Goal: Find specific page/section: Find specific page/section

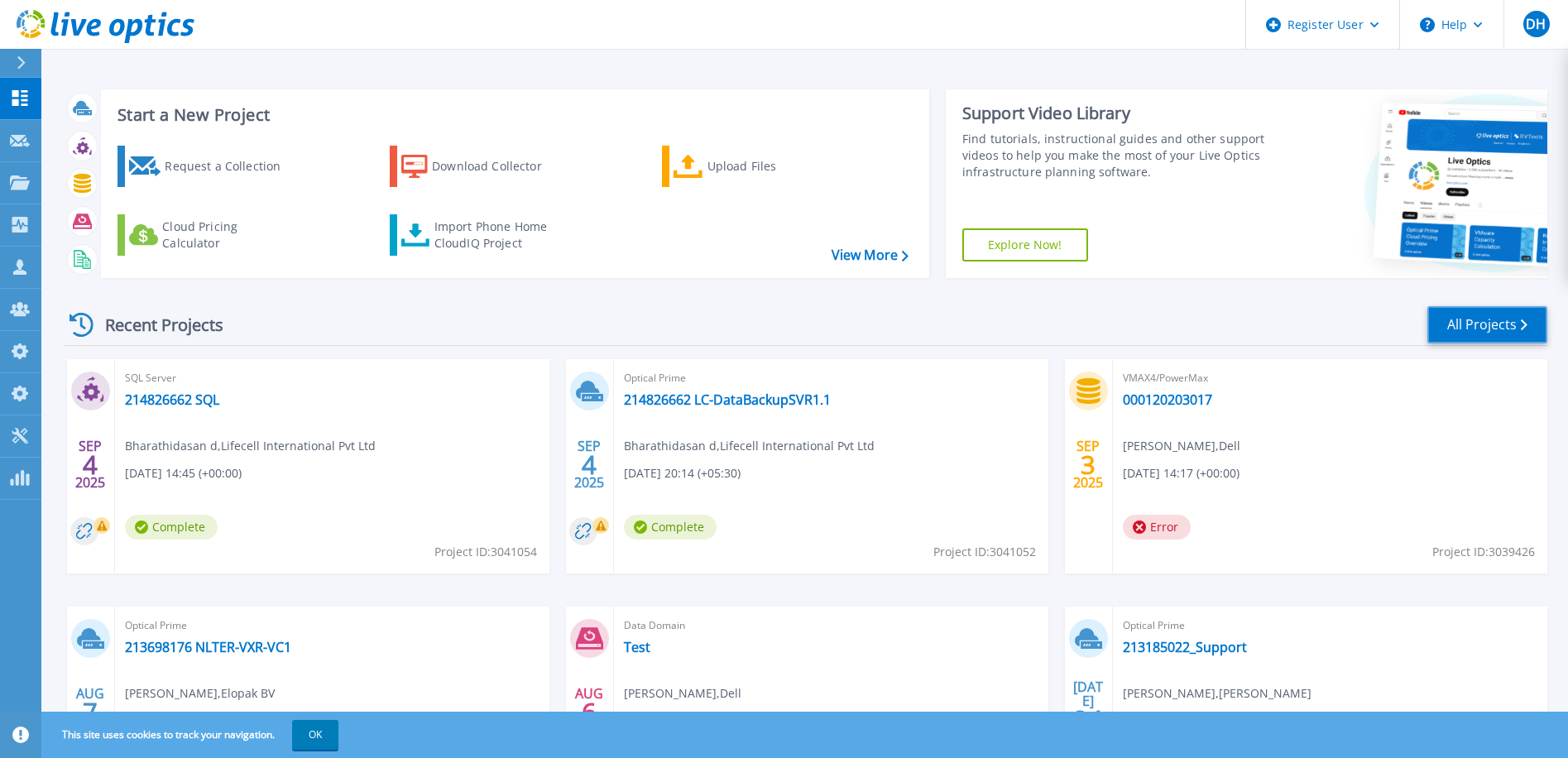
click at [1504, 325] on link "All Projects" at bounding box center [1487, 325] width 120 height 37
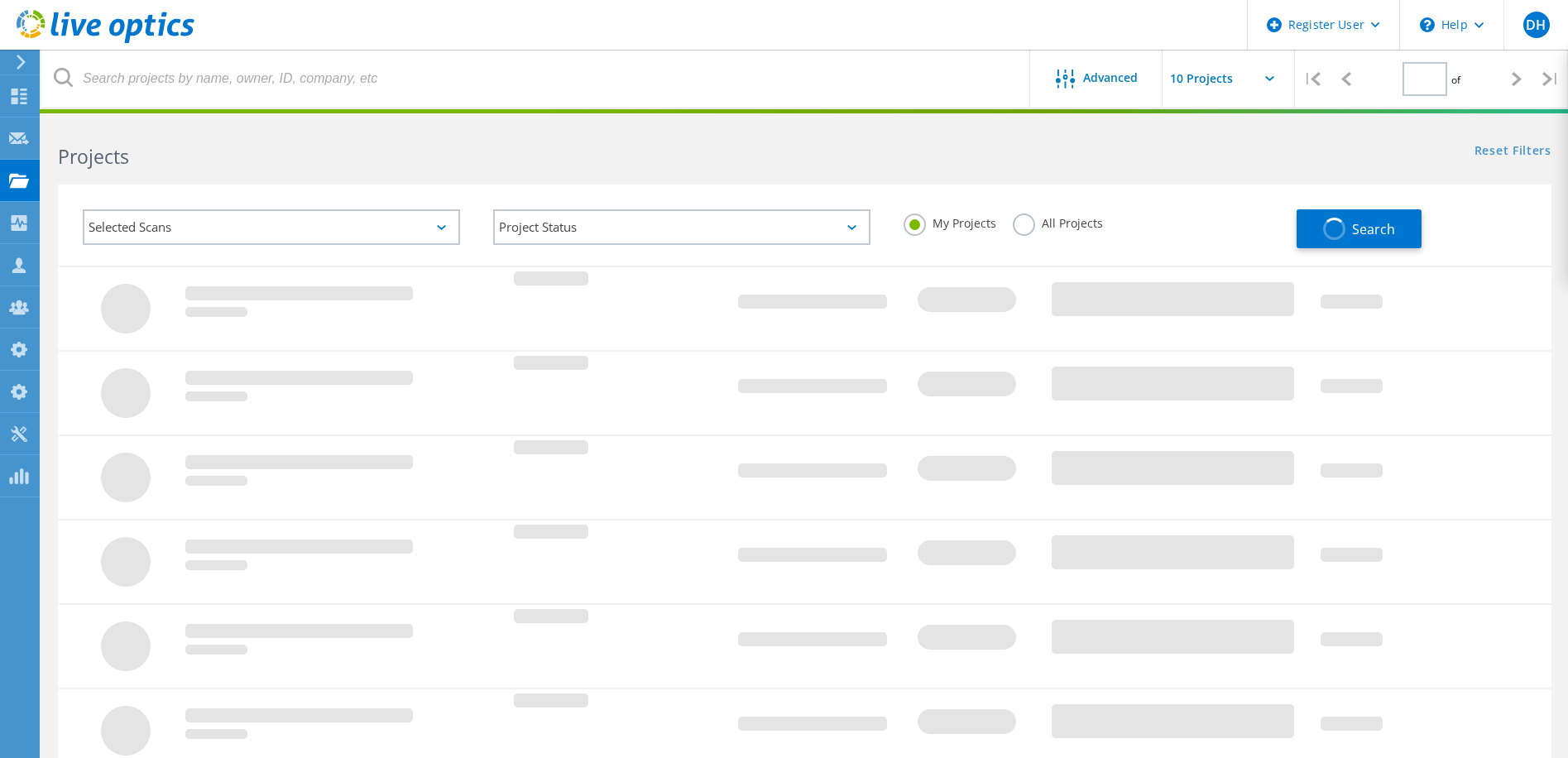
type input "1"
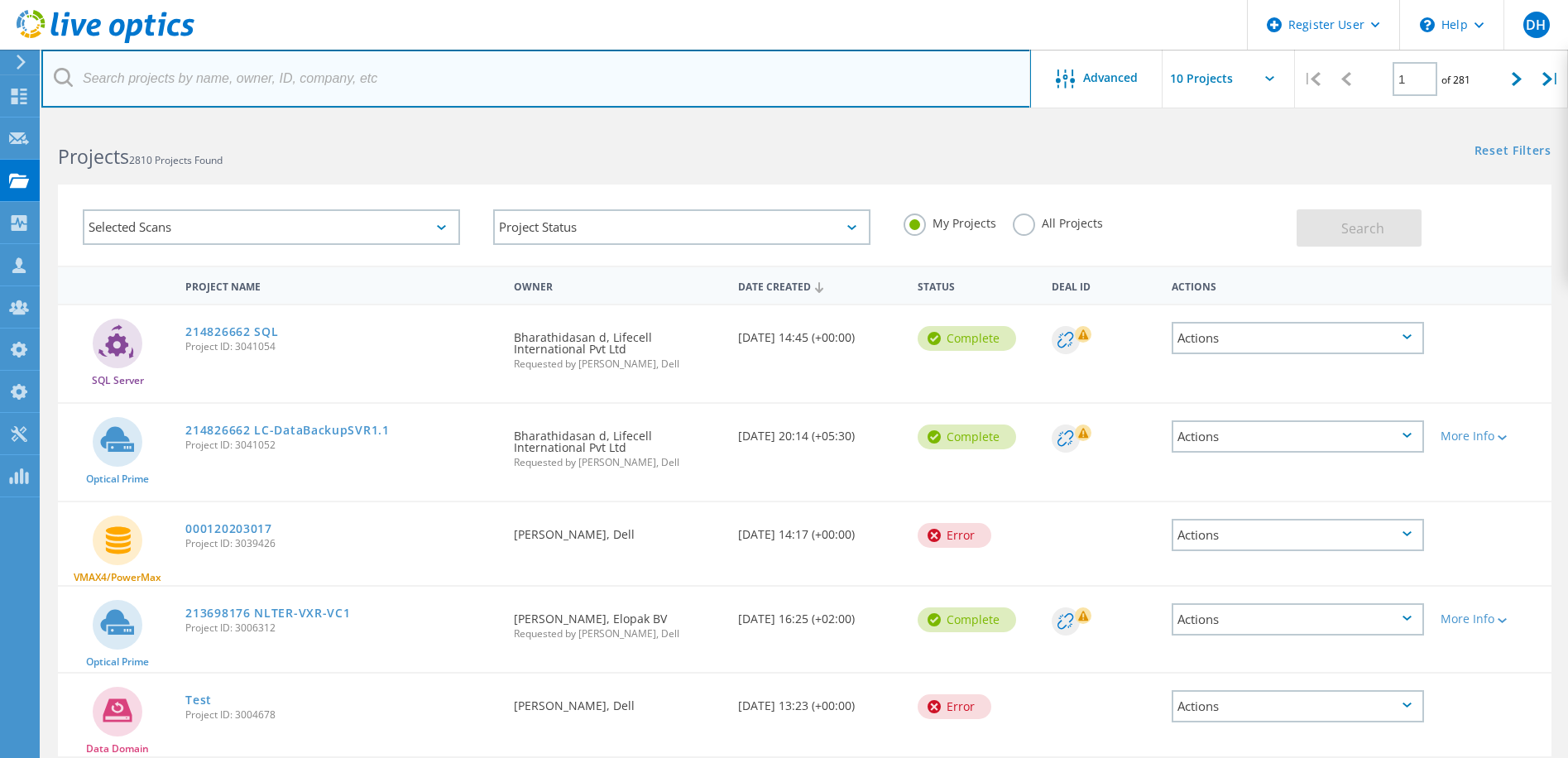
click at [260, 81] on input "text" at bounding box center [536, 78] width 990 height 58
paste input "3045277"
type input "3045277"
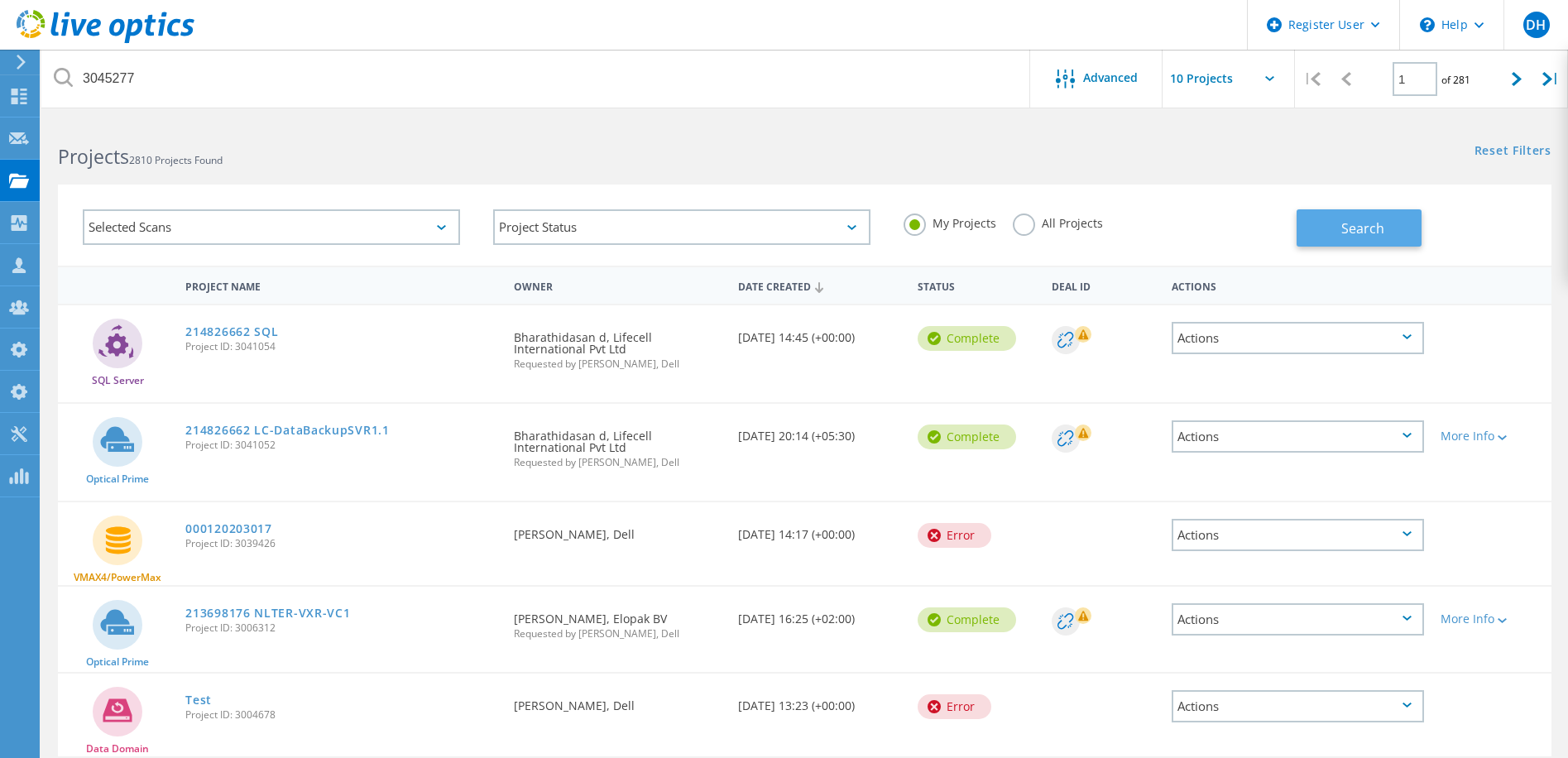
click at [1397, 228] on button "Search" at bounding box center [1359, 228] width 125 height 37
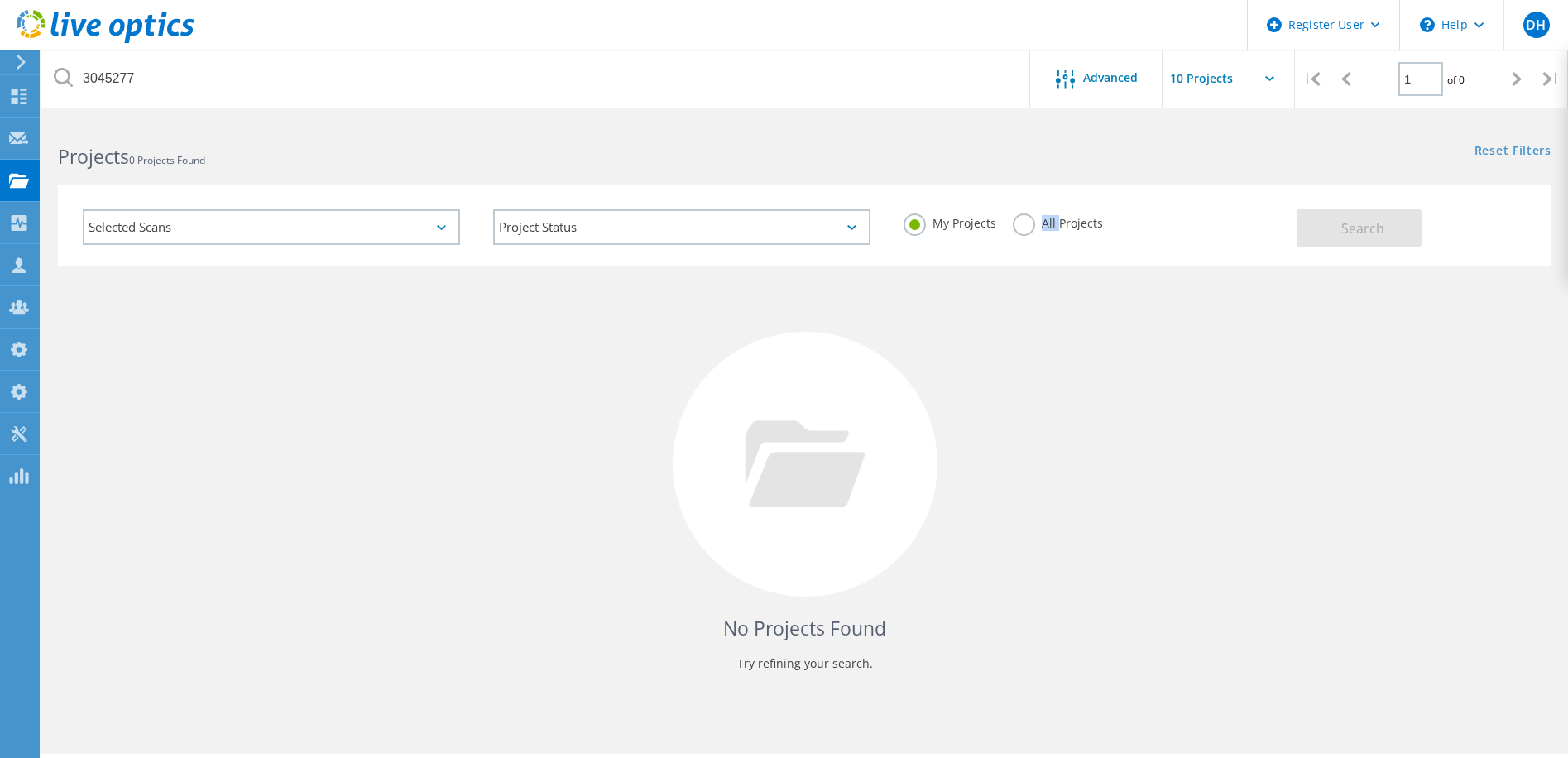
drag, startPoint x: 1027, startPoint y: 230, endPoint x: 1057, endPoint y: 229, distance: 30.0
click at [1057, 229] on label "All Projects" at bounding box center [1057, 221] width 90 height 16
click at [1010, 228] on div "My Projects All Projects" at bounding box center [1092, 223] width 411 height 62
click at [1025, 229] on label "All Projects" at bounding box center [1057, 221] width 90 height 16
click at [0, 0] on input "All Projects" at bounding box center [0, 0] width 0 height 0
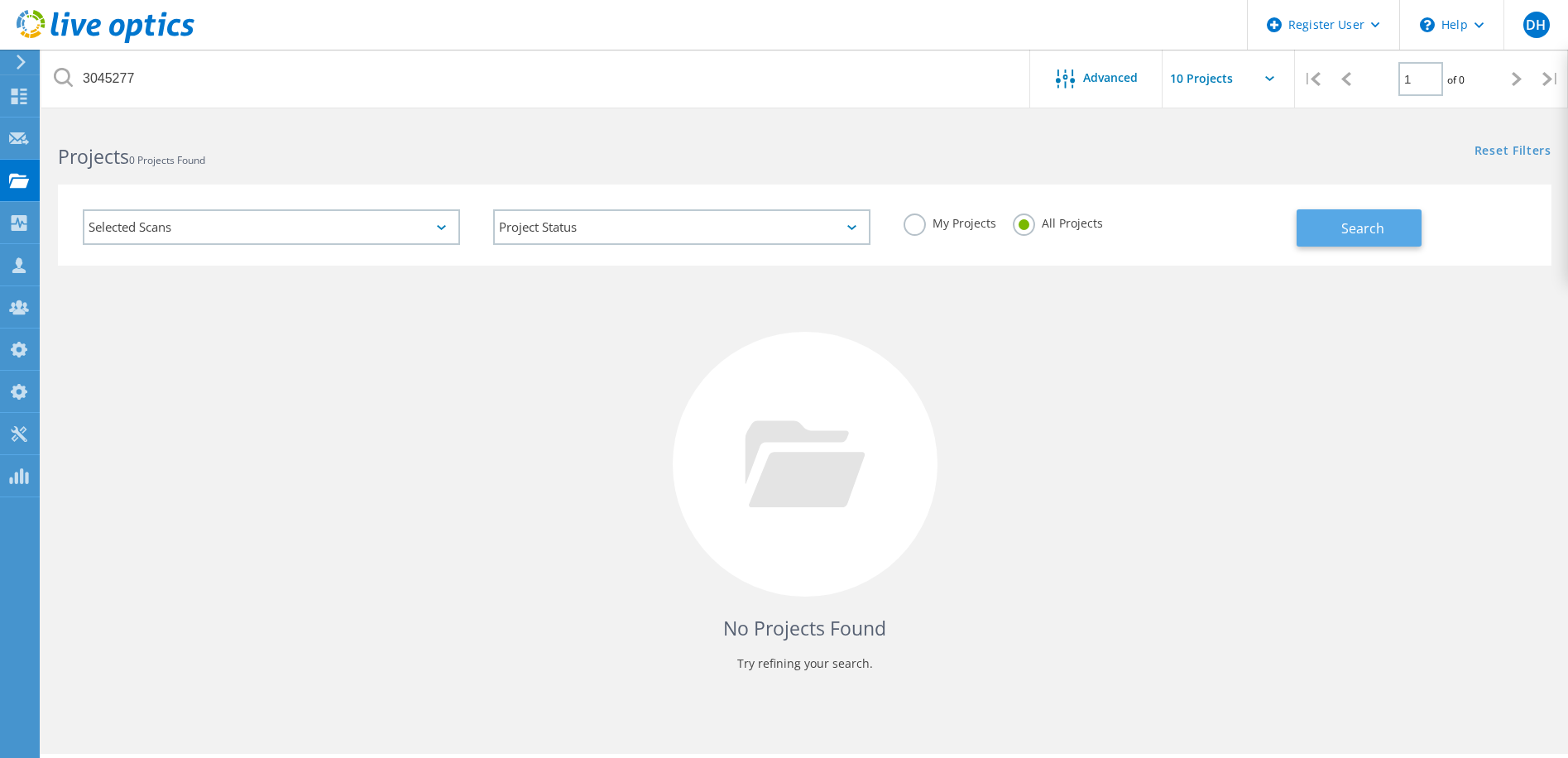
click at [1390, 228] on button "Search" at bounding box center [1359, 228] width 125 height 37
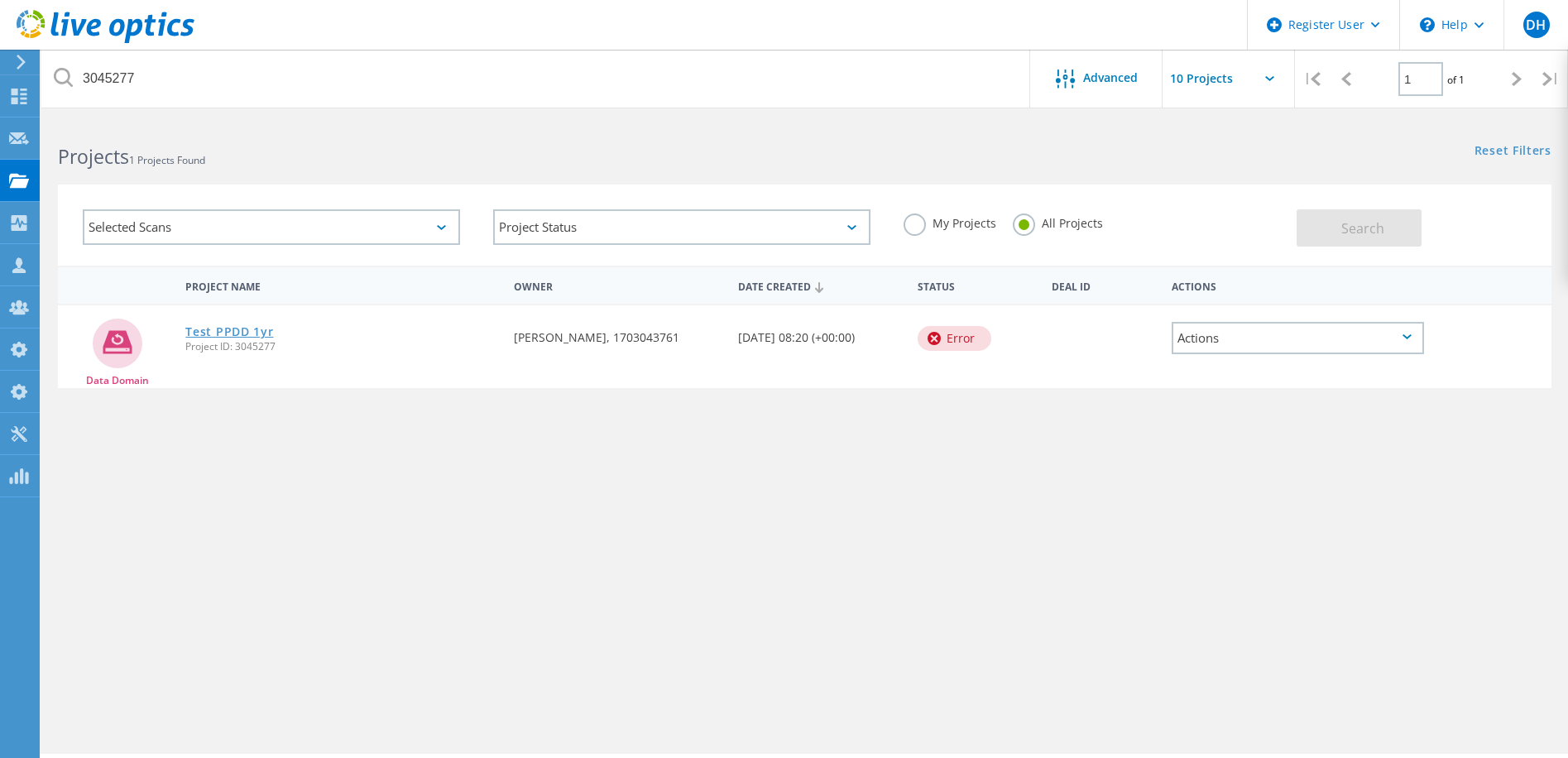
click at [222, 330] on link "Test PPDD 1yr" at bounding box center [229, 332] width 88 height 12
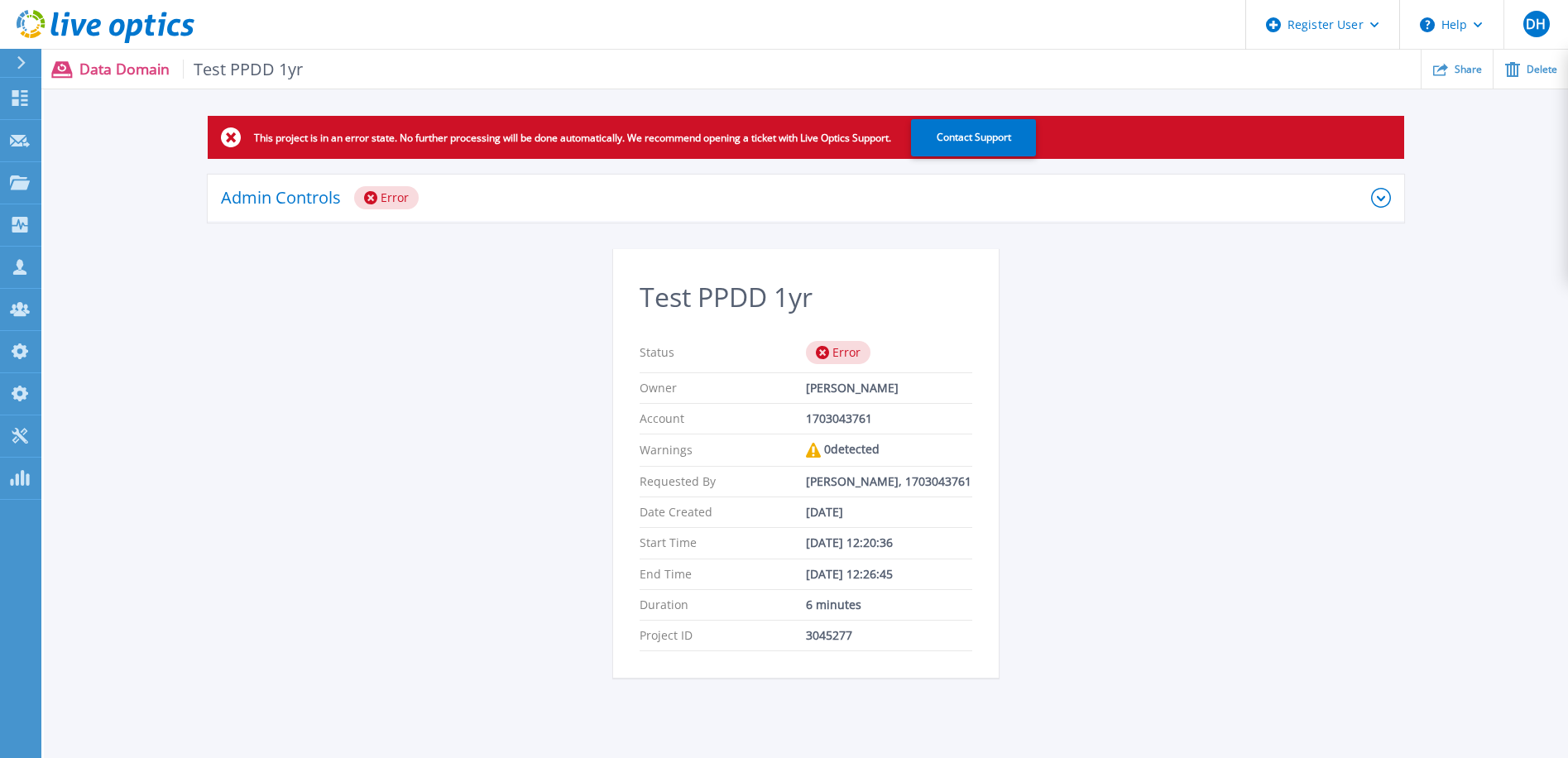
click at [1372, 196] on div "Admin Controls Error" at bounding box center [805, 198] width 1196 height 48
click at [20, 187] on icon at bounding box center [20, 182] width 20 height 14
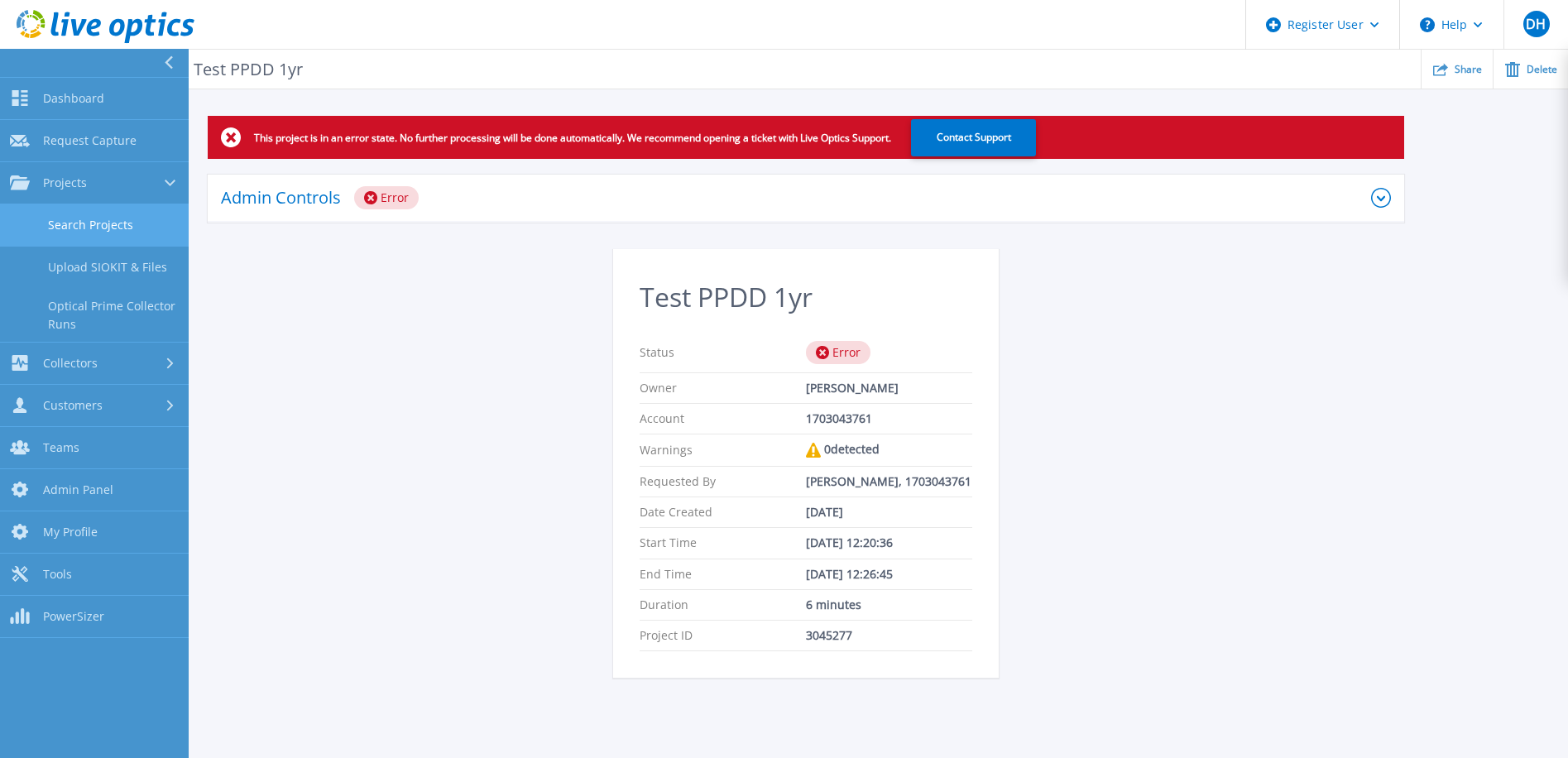
click at [89, 225] on link "Search Projects" at bounding box center [94, 225] width 189 height 42
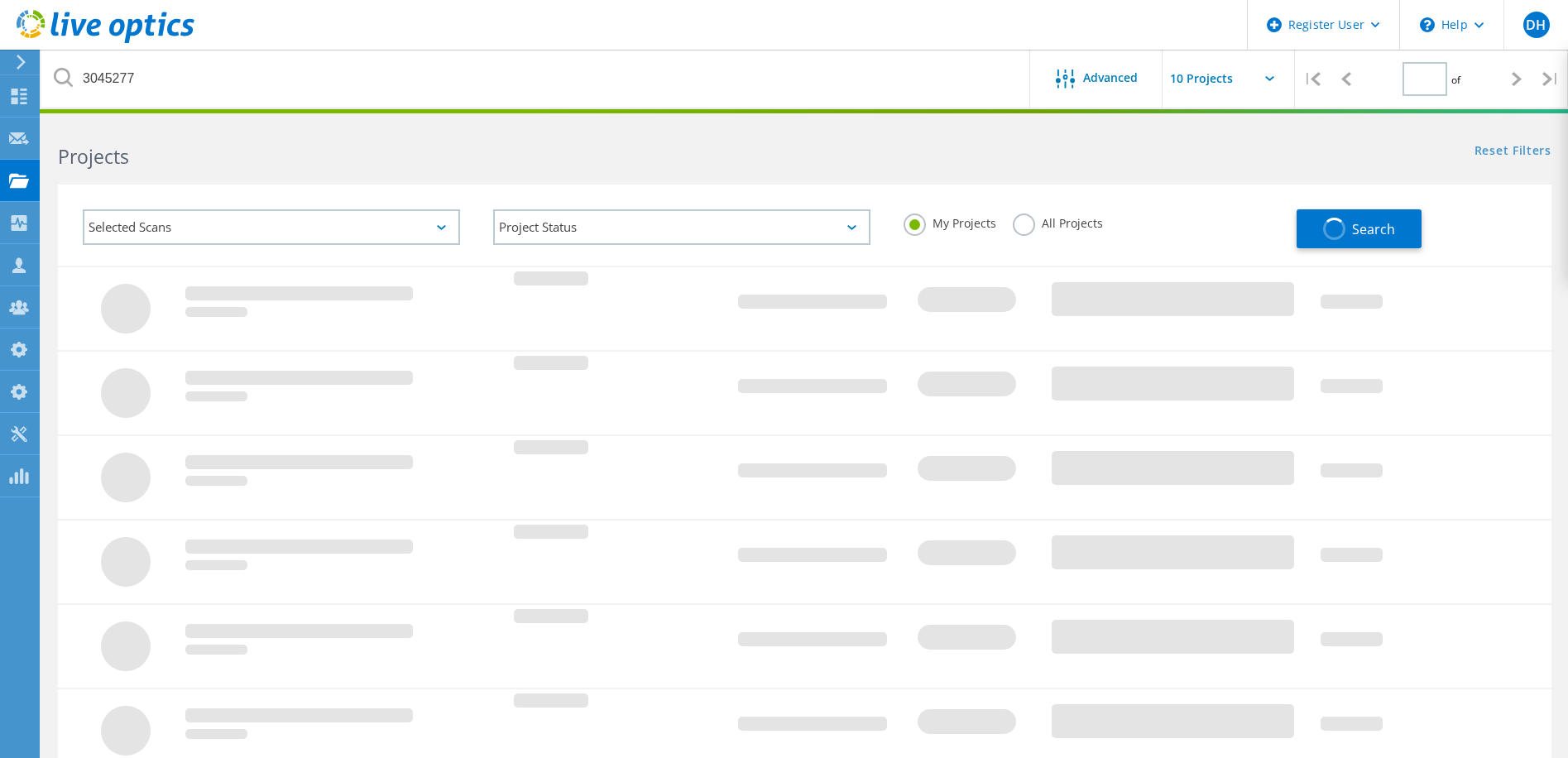
type input "1"
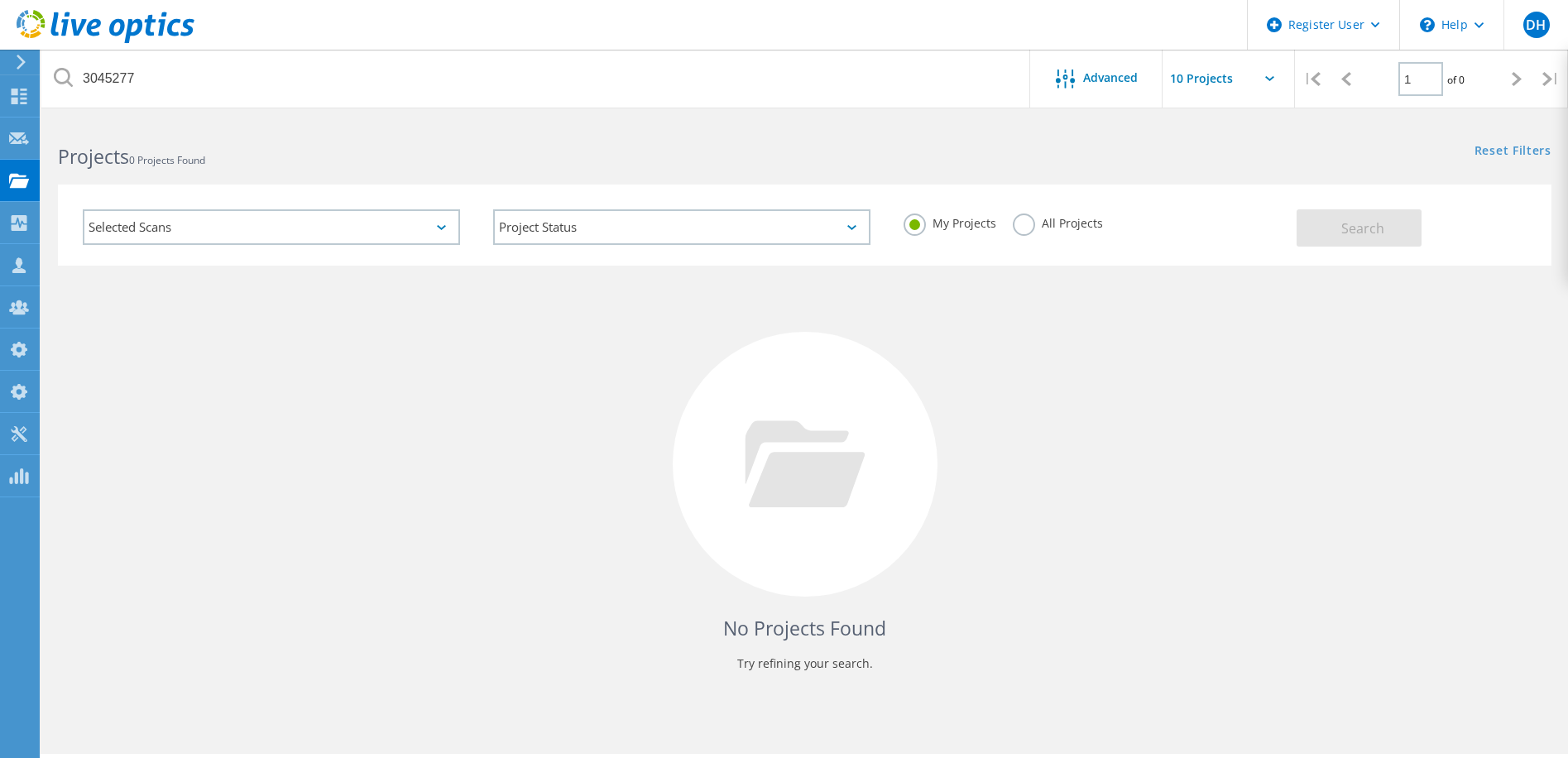
click at [336, 228] on div "Selected Scans" at bounding box center [271, 227] width 378 height 35
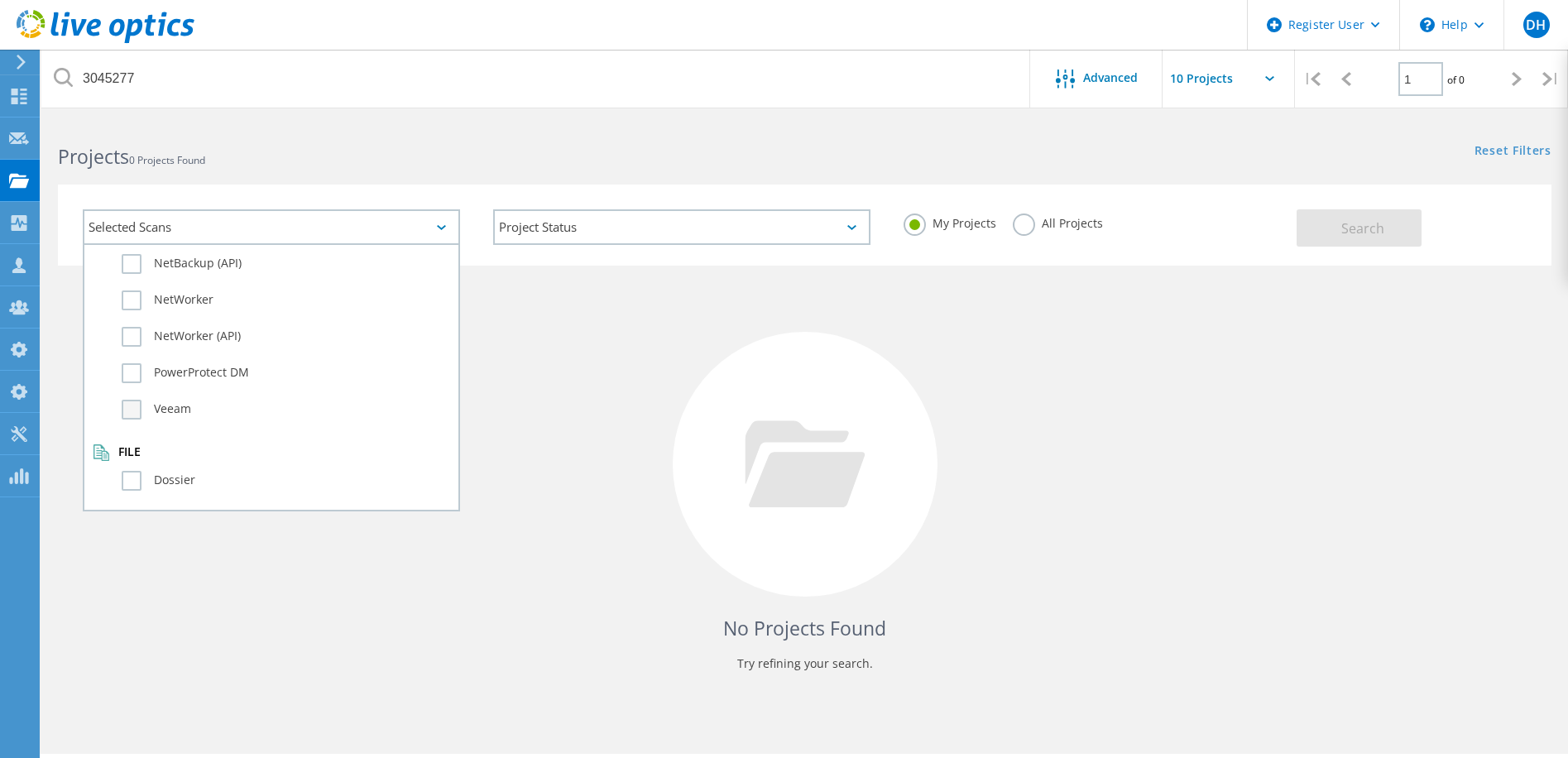
scroll to position [1164, 0]
click at [130, 373] on label "PowerProtect DM" at bounding box center [286, 372] width 329 height 20
click at [0, 0] on input "PowerProtect DM" at bounding box center [0, 0] width 0 height 0
click at [1010, 220] on div "My Projects All Projects" at bounding box center [1092, 223] width 411 height 62
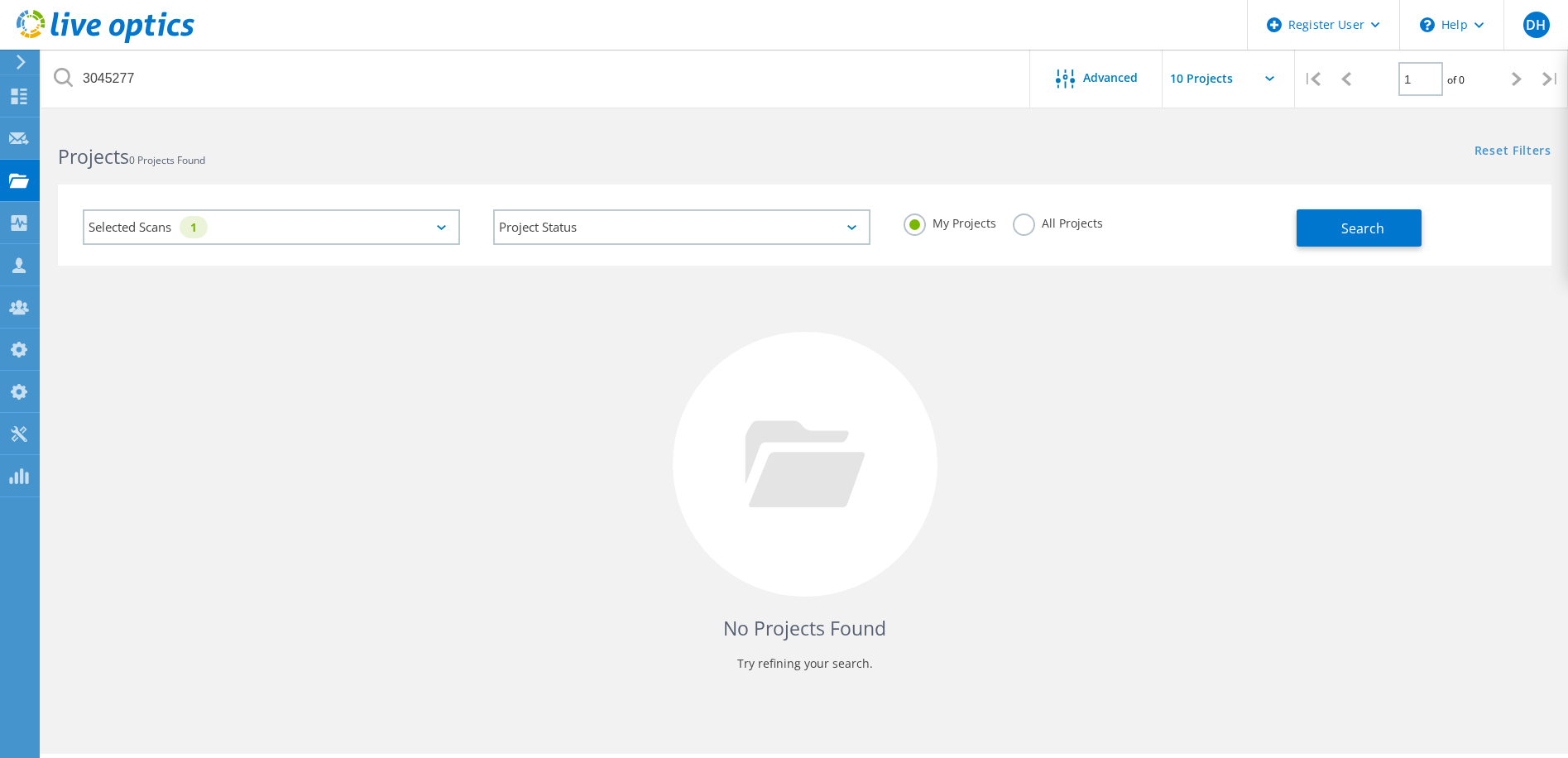
drag, startPoint x: 1020, startPoint y: 224, endPoint x: 1177, endPoint y: 227, distance: 157.0
click at [1024, 224] on label "All Projects" at bounding box center [1057, 221] width 90 height 16
click at [0, 0] on input "All Projects" at bounding box center [0, 0] width 0 height 0
drag, startPoint x: 1367, startPoint y: 240, endPoint x: 1331, endPoint y: 244, distance: 36.2
click at [1366, 241] on button "Search" at bounding box center [1359, 228] width 125 height 37
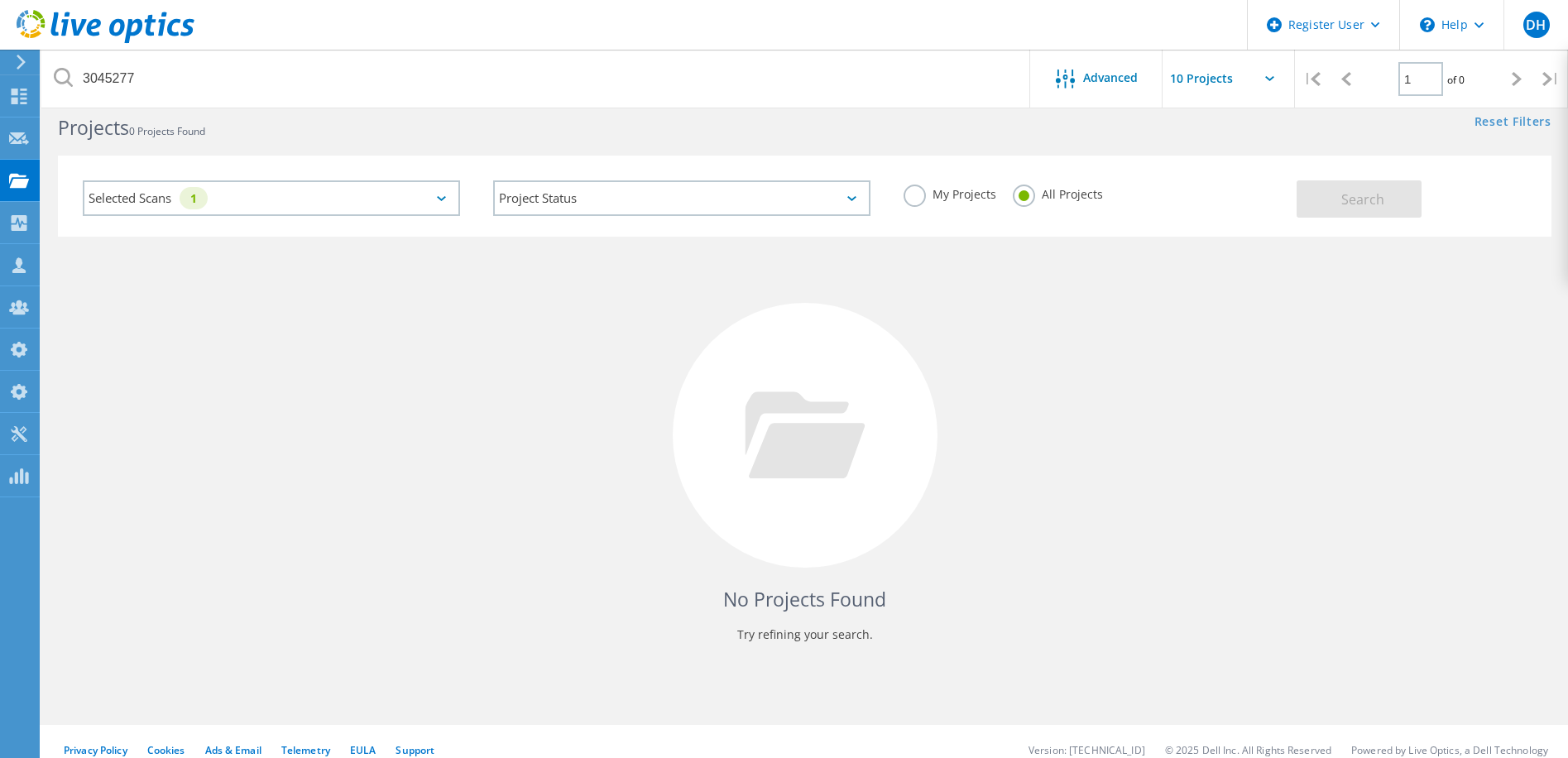
scroll to position [0, 0]
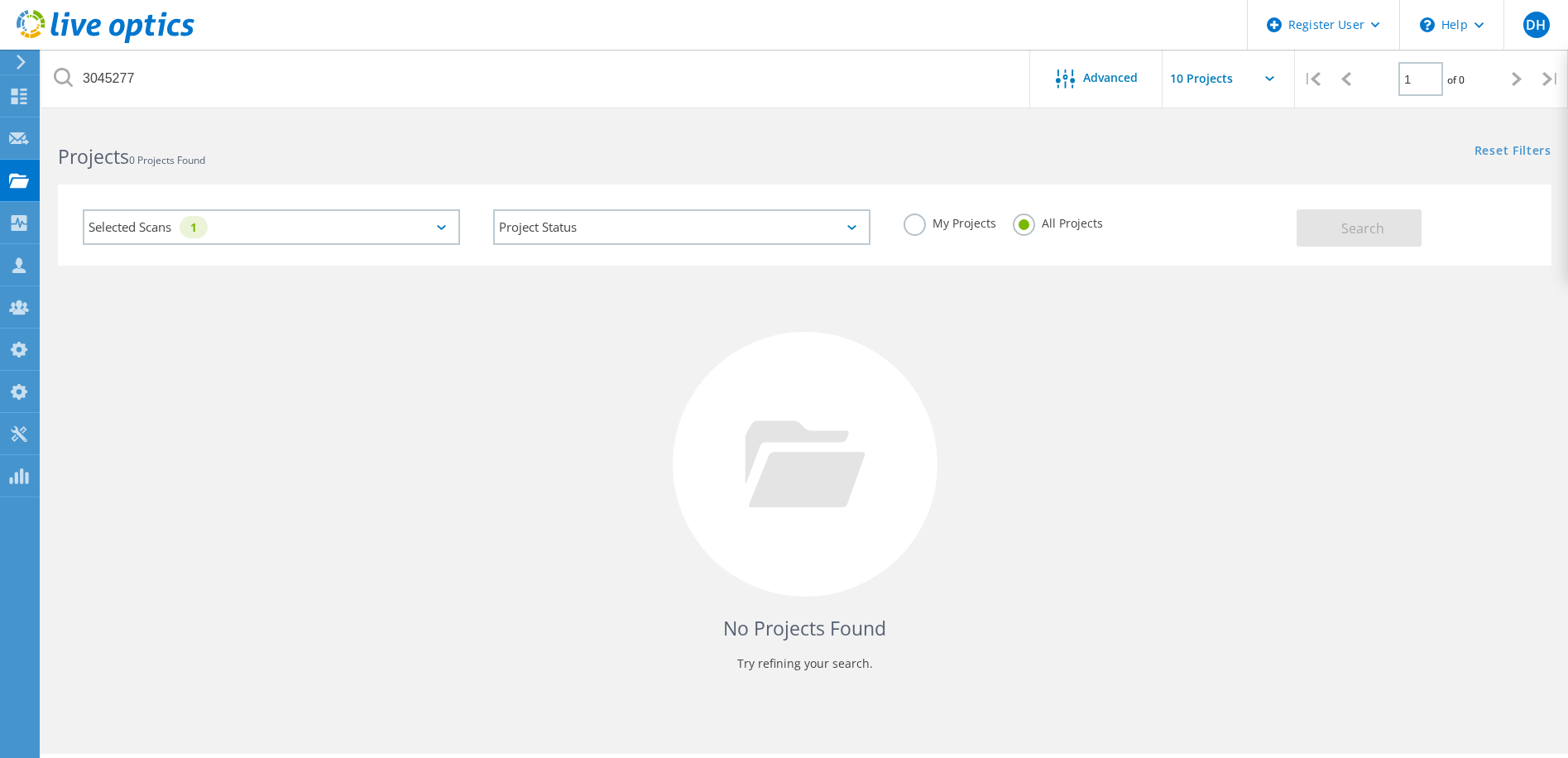
click at [427, 230] on div "Selected Scans 1" at bounding box center [271, 227] width 378 height 35
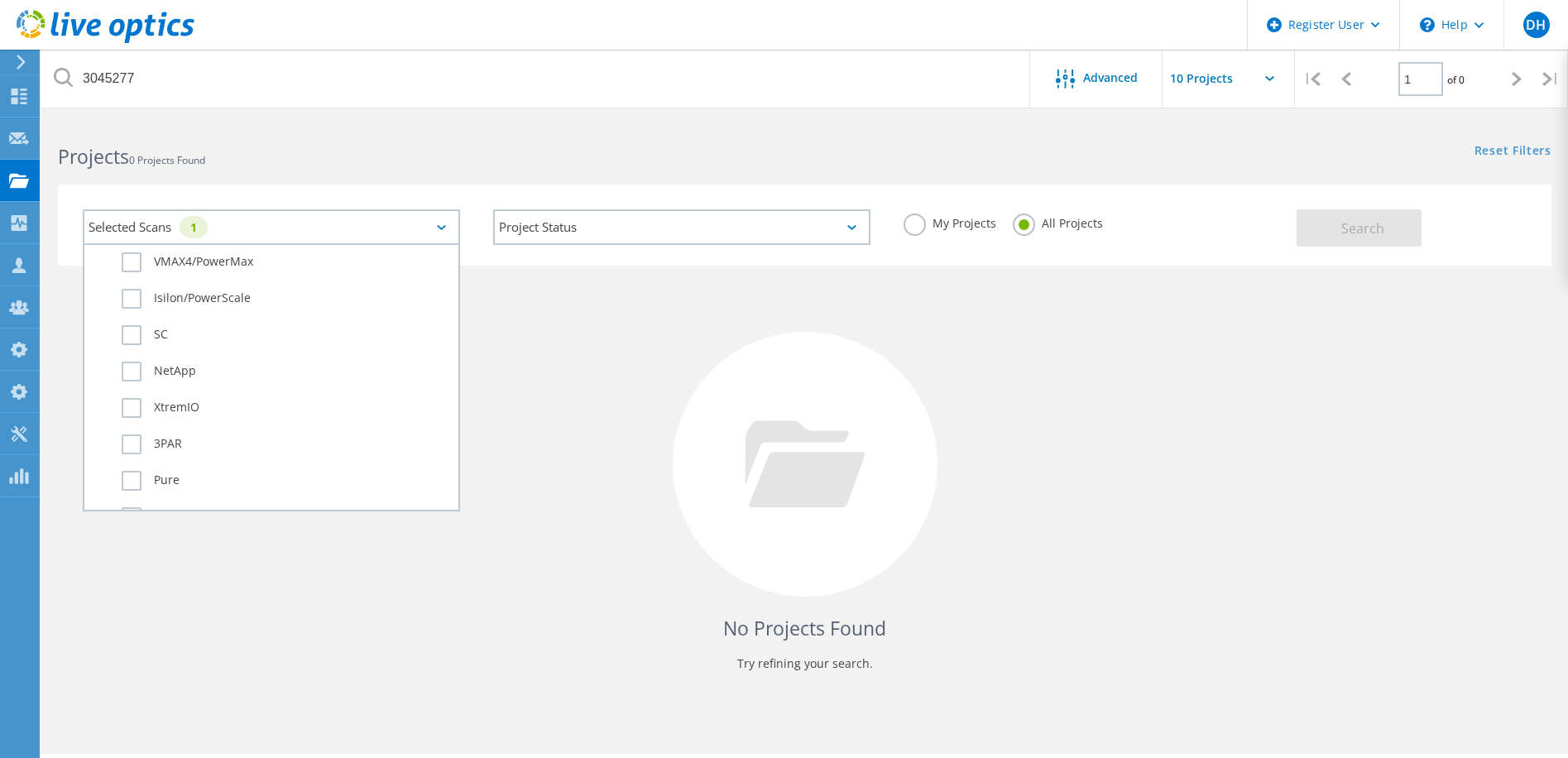
scroll to position [579, 0]
click at [1109, 373] on div "No Projects Found Try refining your search." at bounding box center [805, 479] width 1494 height 427
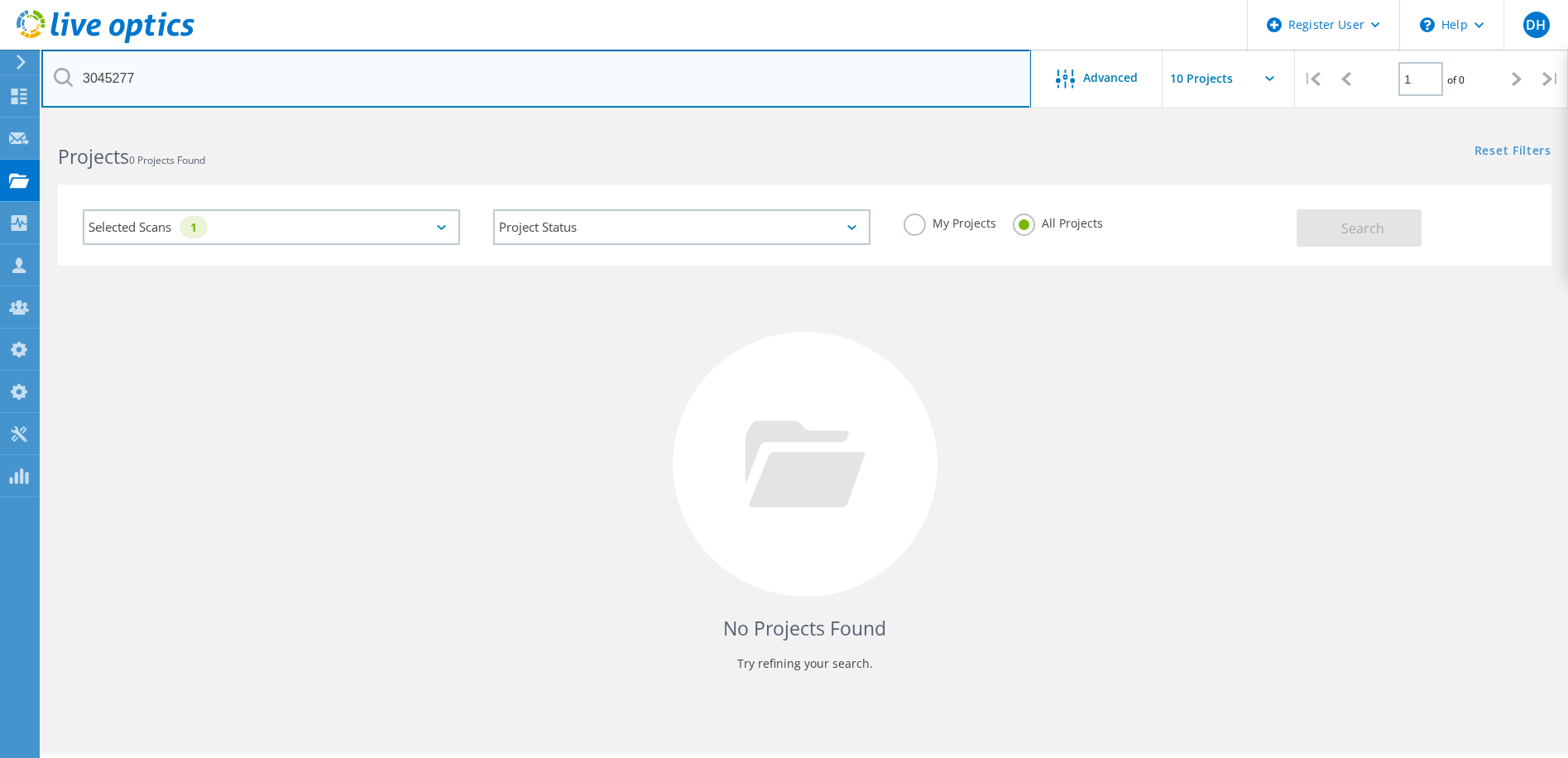
drag, startPoint x: 152, startPoint y: 71, endPoint x: 30, endPoint y: 69, distance: 122.0
click at [30, 120] on div "Register User \n Help Explore Helpful Articles Contact Support DH Dell Admin Us…" at bounding box center [784, 461] width 1568 height 684
click at [136, 77] on input "3045277" at bounding box center [536, 78] width 990 height 58
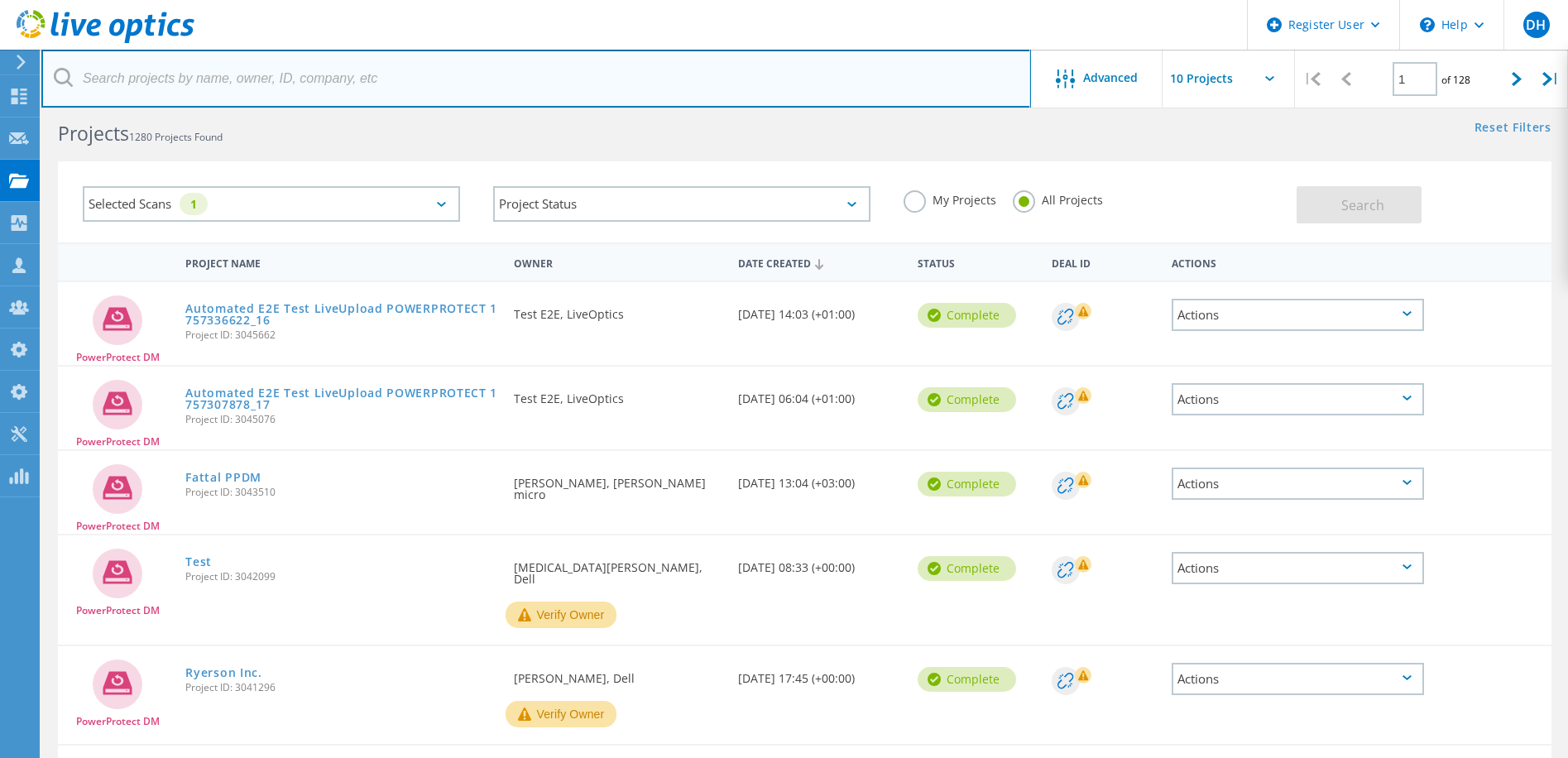
scroll to position [0, 0]
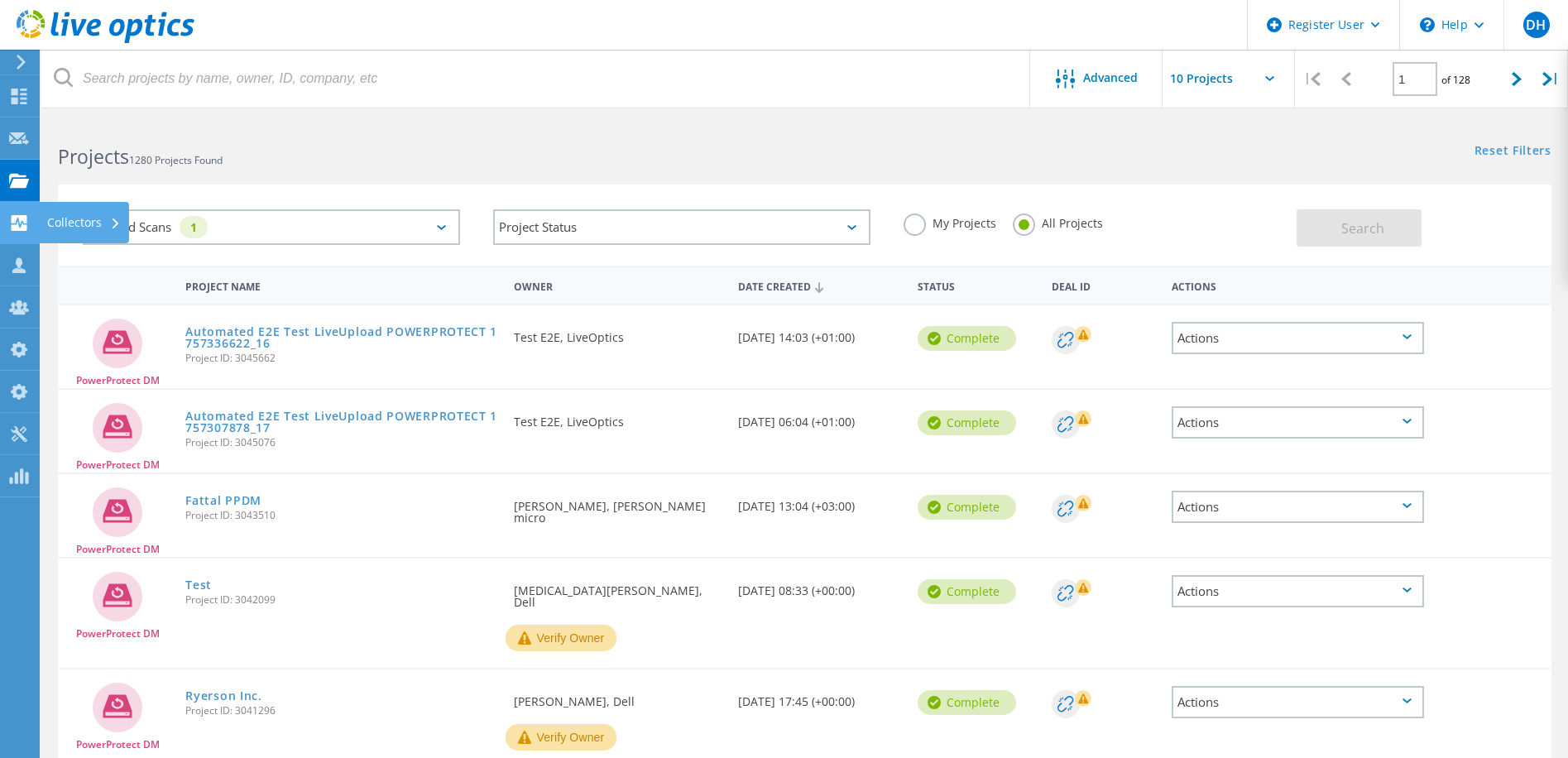
click at [13, 223] on use at bounding box center [19, 223] width 16 height 16
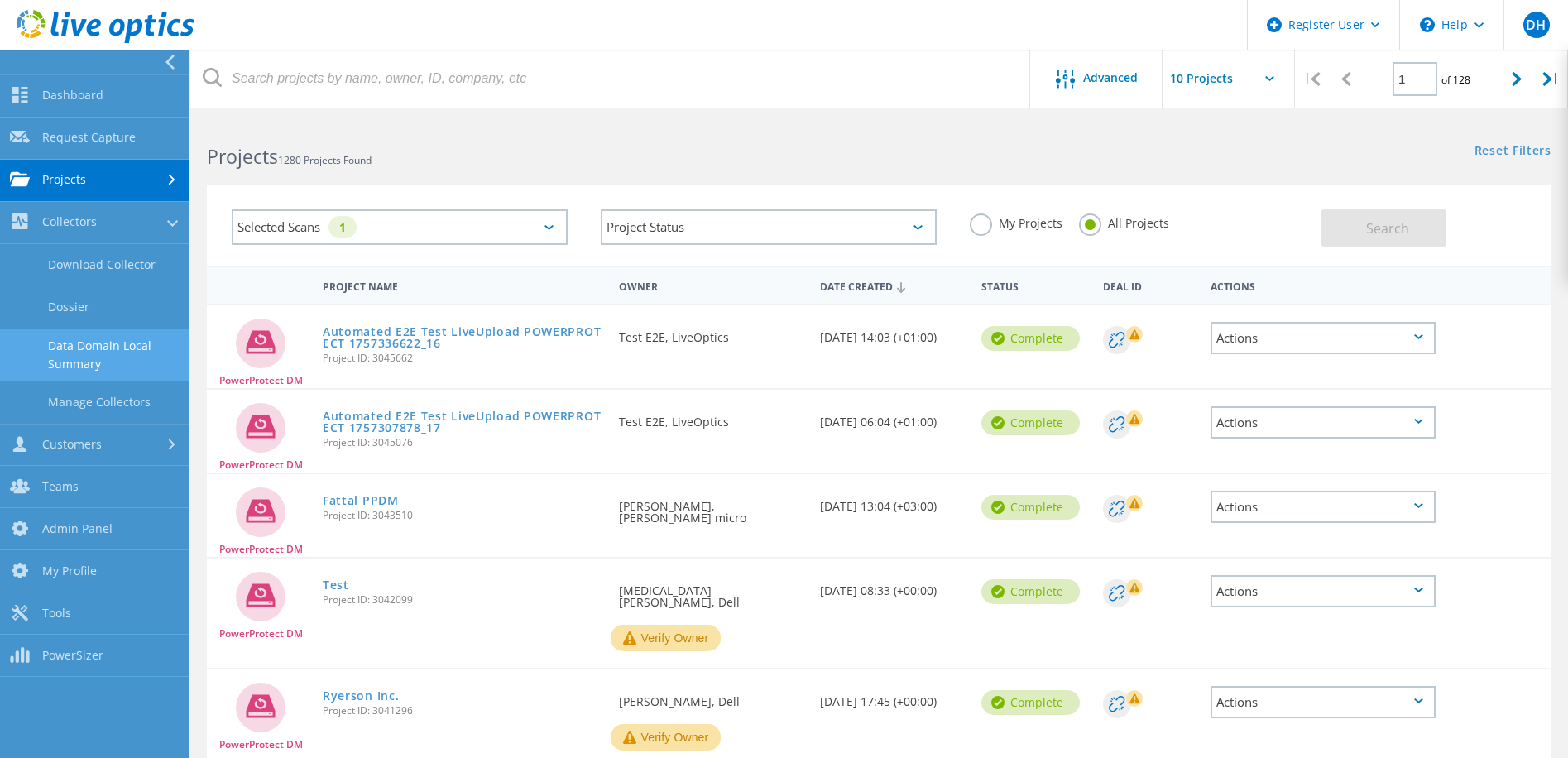
click at [95, 356] on link "Data Domain Local Summary" at bounding box center [94, 355] width 189 height 53
click at [72, 343] on link "Data Domain Local Summary" at bounding box center [94, 355] width 189 height 53
click at [10, 350] on link "Data Domain Local Summary" at bounding box center [94, 355] width 189 height 53
click at [105, 353] on link "Data Domain Local Summary" at bounding box center [94, 355] width 189 height 53
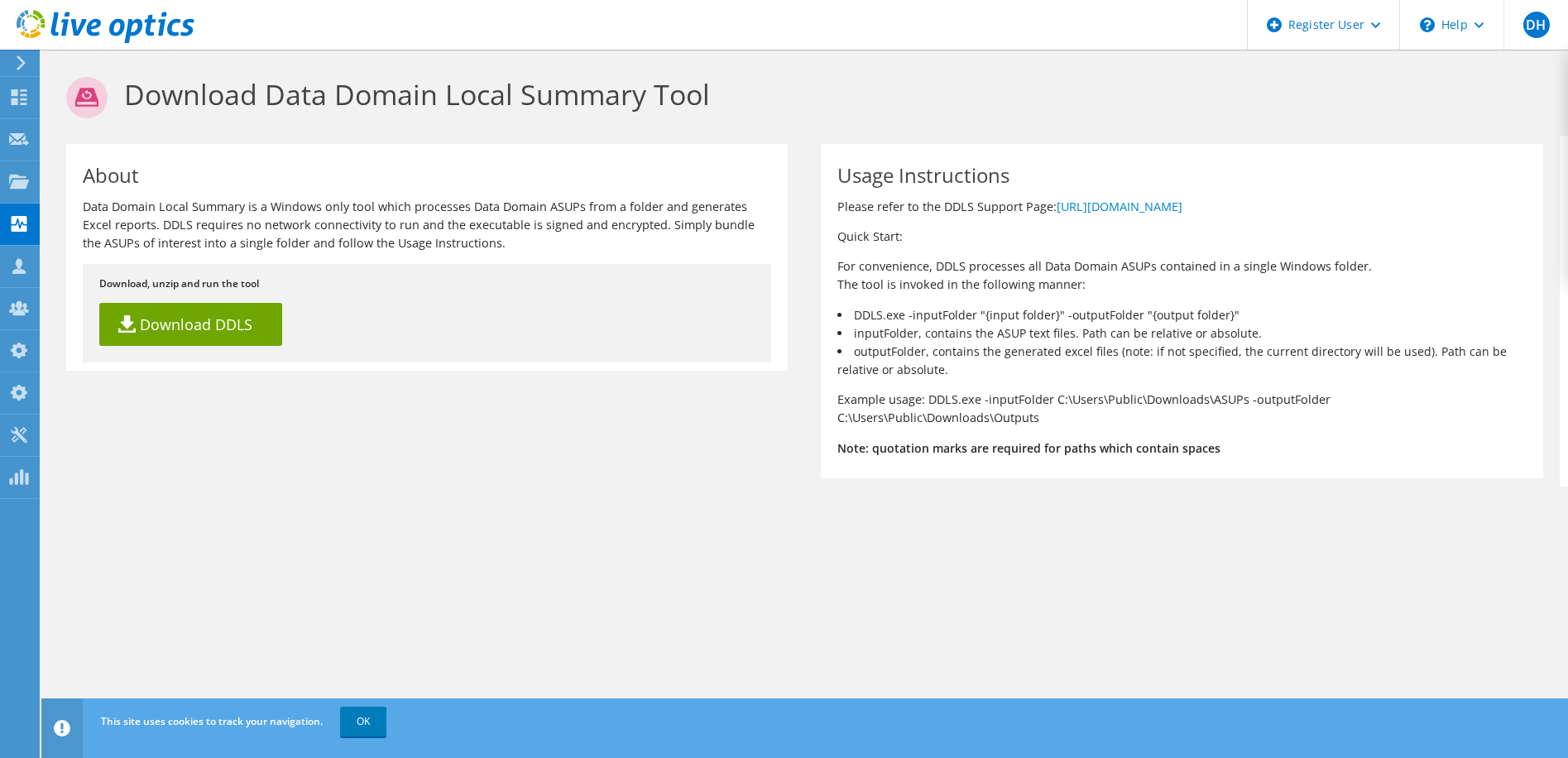
click at [539, 449] on div "About Data Domain Local Summary is a Windows only tool which processes Data Dom…" at bounding box center [804, 311] width 1510 height 351
